Goal: Transaction & Acquisition: Purchase product/service

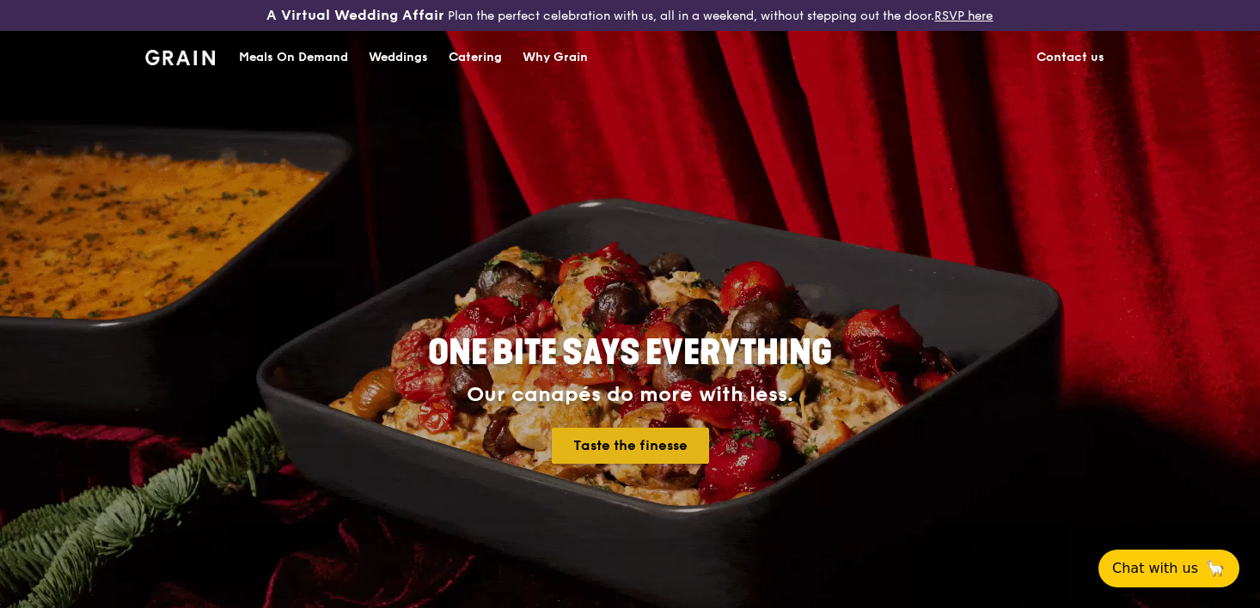
click at [616, 455] on link "Taste the finesse" at bounding box center [630, 446] width 157 height 36
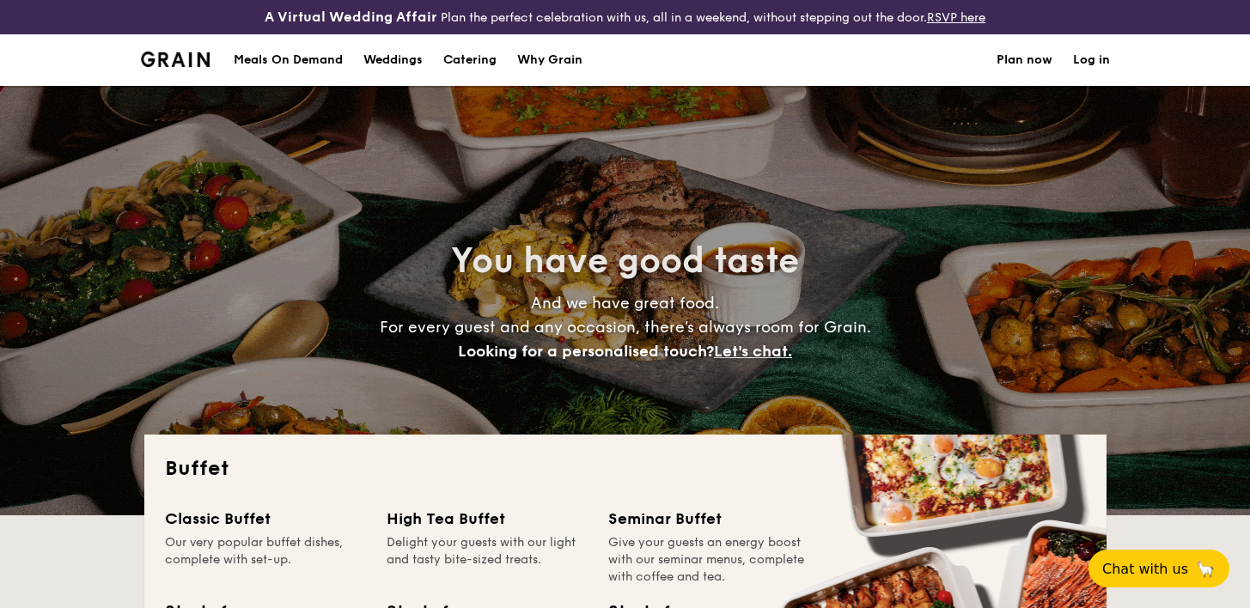
select select
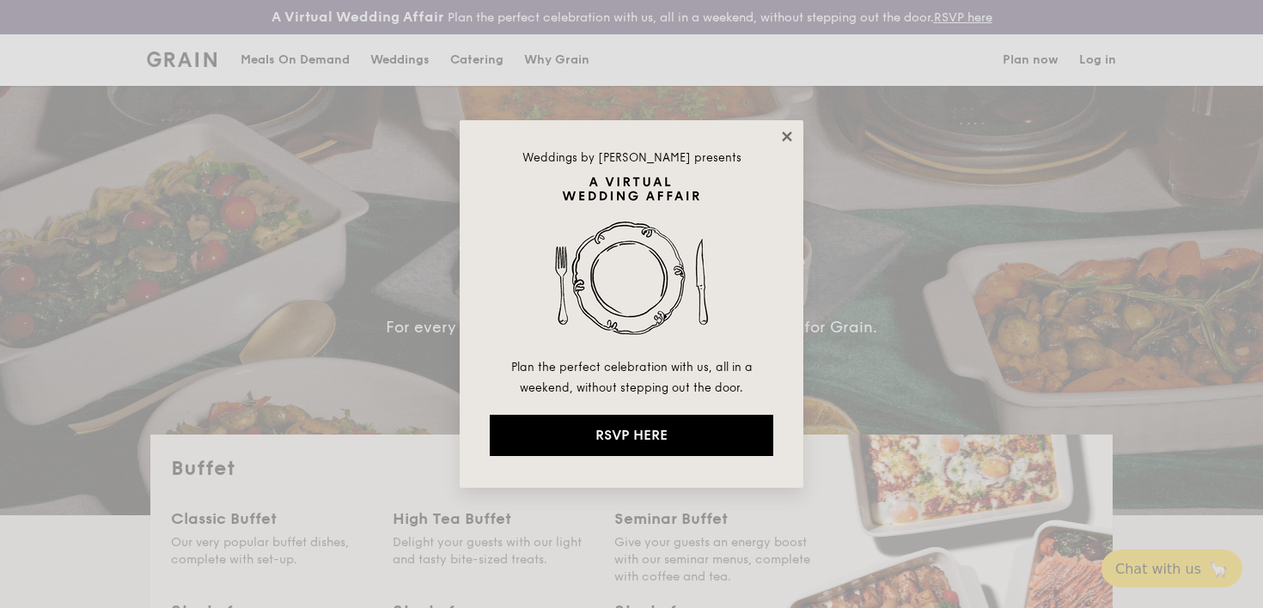
click at [779, 134] on icon at bounding box center [786, 136] width 15 height 15
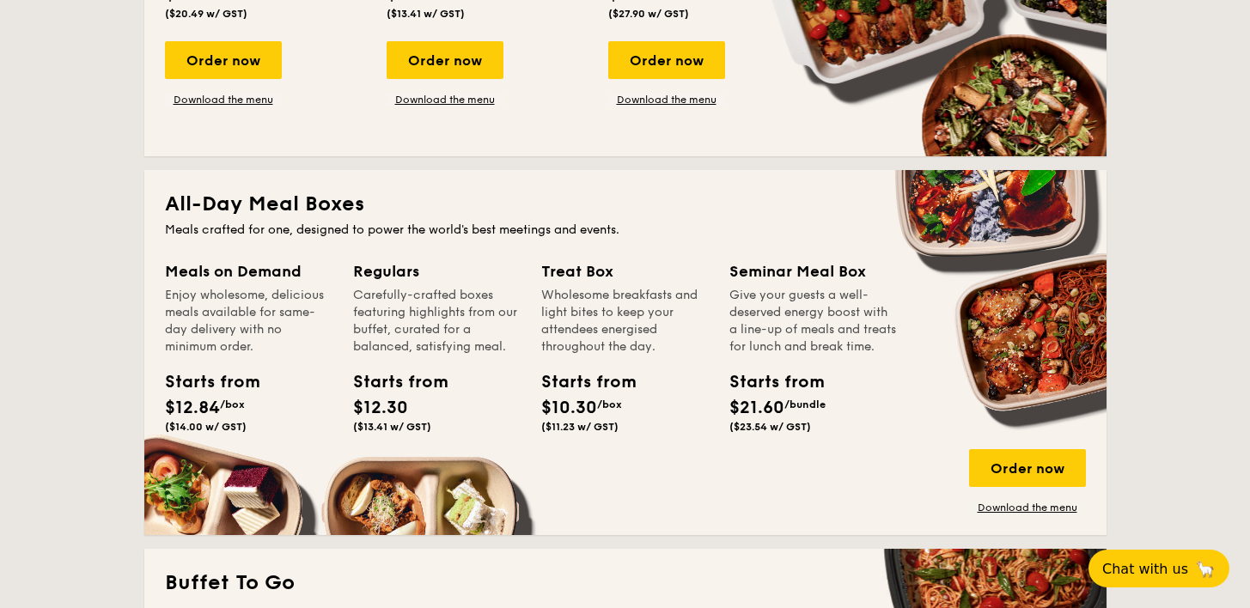
scroll to position [718, 0]
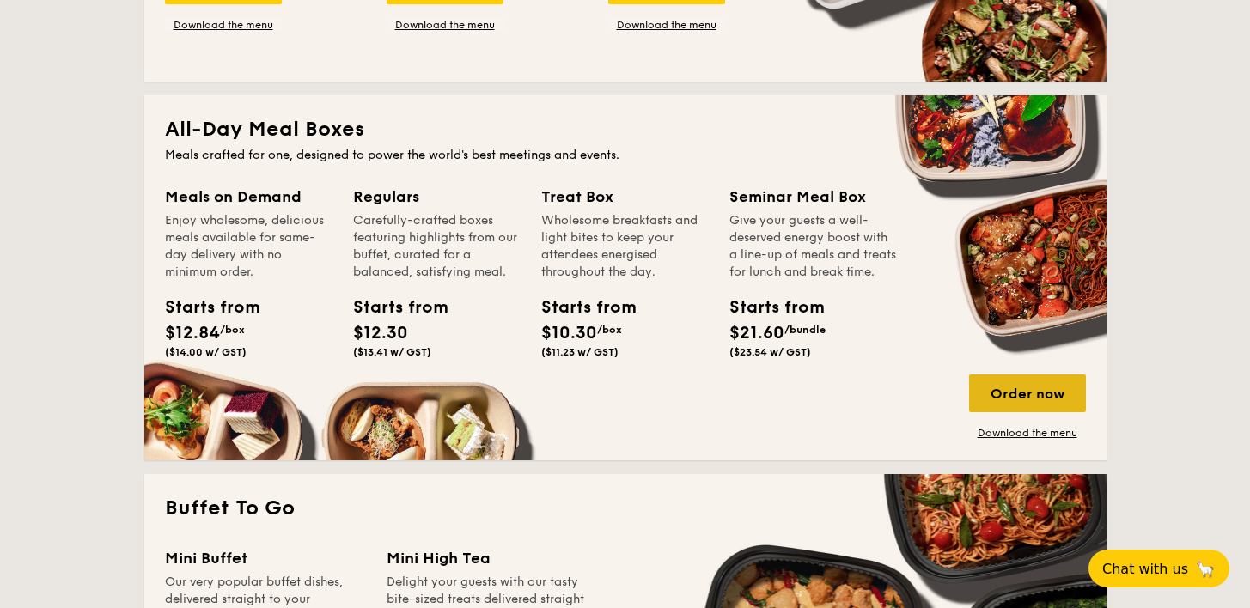
click at [992, 393] on div "Order now" at bounding box center [1027, 394] width 117 height 38
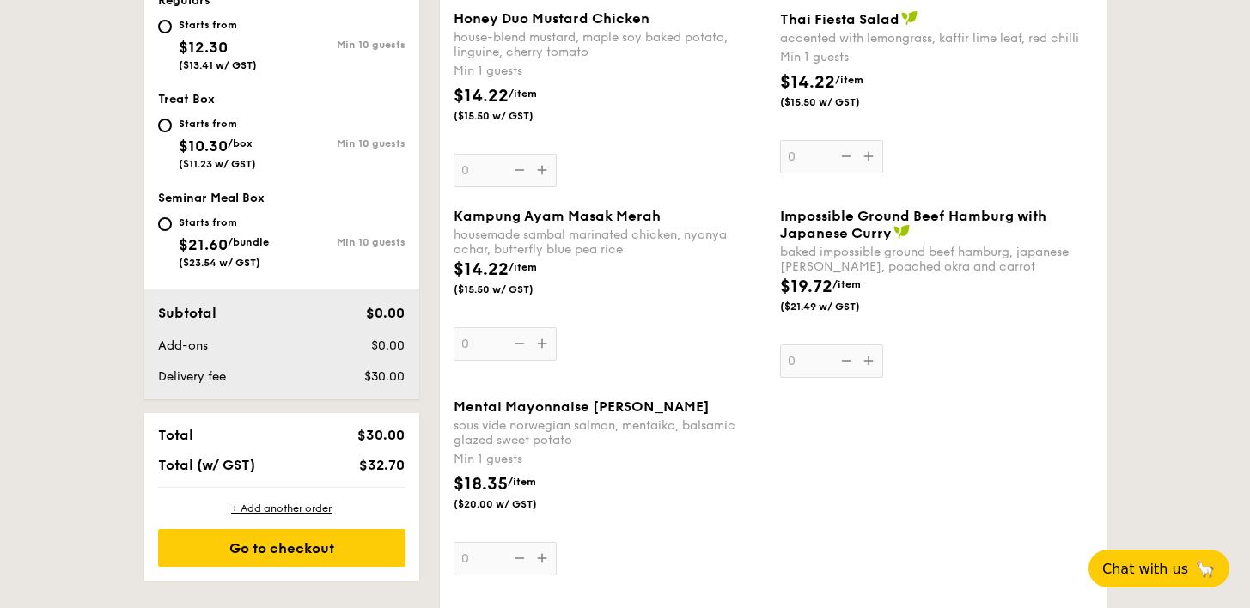
scroll to position [814, 0]
click at [497, 290] on span "($15.50 w/ GST)" at bounding box center [512, 289] width 117 height 14
click at [497, 326] on input "0" at bounding box center [505, 343] width 103 height 34
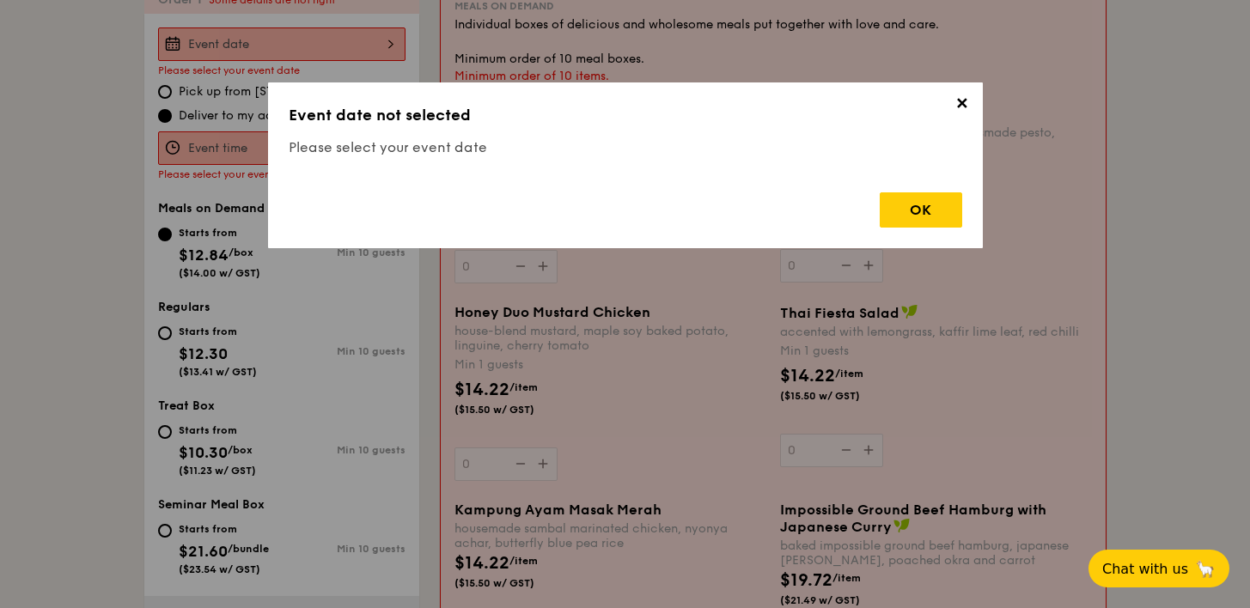
scroll to position [493, 0]
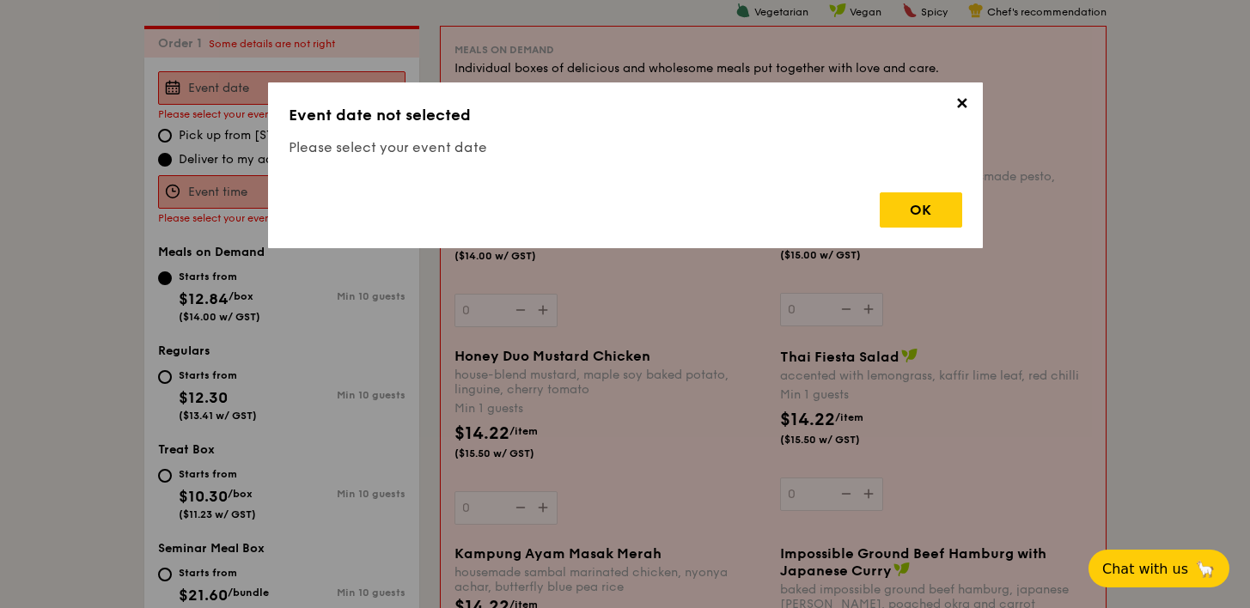
click at [960, 97] on span "✕" at bounding box center [962, 107] width 24 height 24
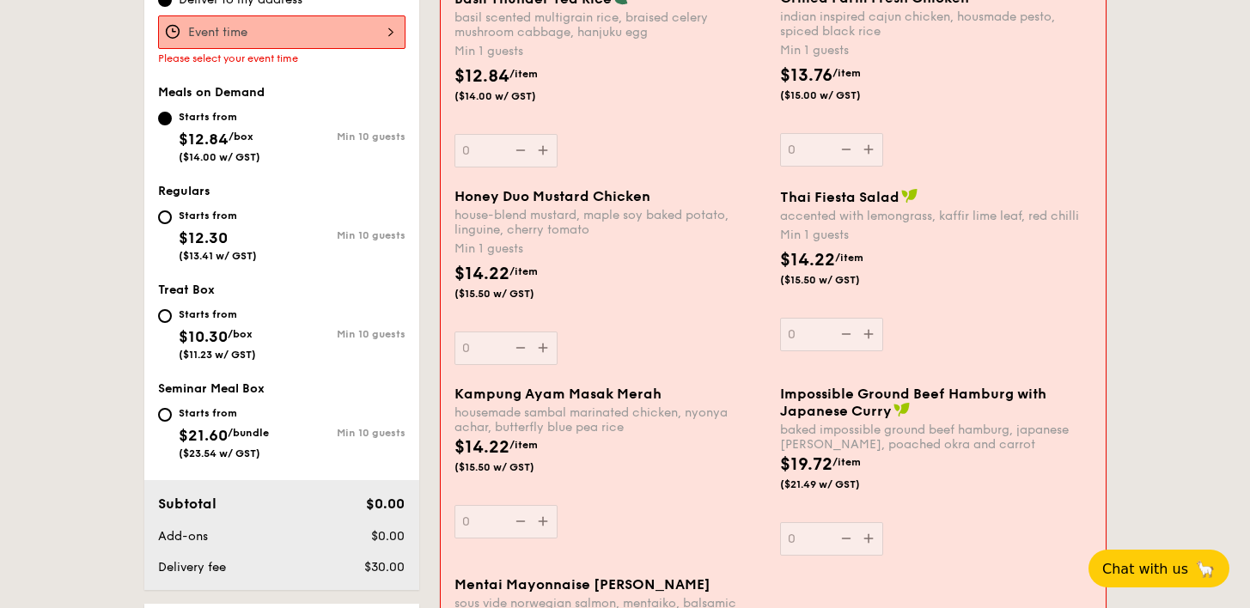
scroll to position [1099, 0]
